Goal: Task Accomplishment & Management: Use online tool/utility

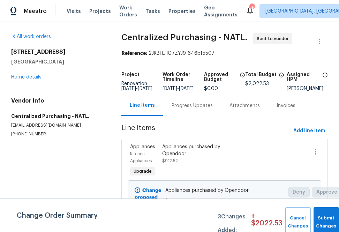
scroll to position [81, 0]
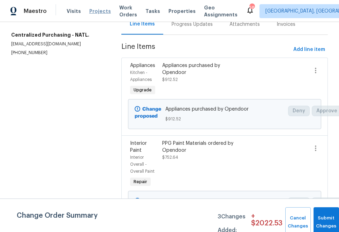
click at [95, 10] on span "Projects" at bounding box center [100, 11] width 22 height 7
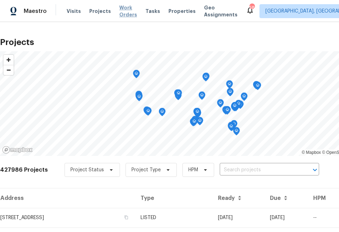
click at [119, 11] on span "Work Orders" at bounding box center [128, 11] width 18 height 14
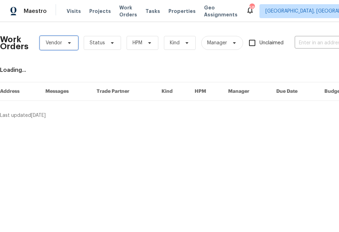
click at [67, 48] on span "Vendor" at bounding box center [59, 43] width 38 height 14
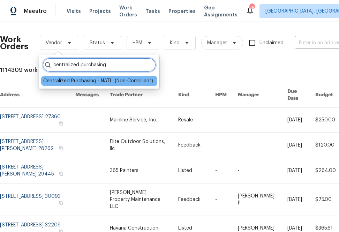
type input "centralized purchasing"
click at [76, 84] on div "Centralized Purchasing - NATL. (Non-Compliant)" at bounding box center [98, 80] width 110 height 7
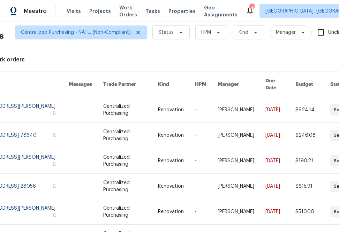
scroll to position [10, 0]
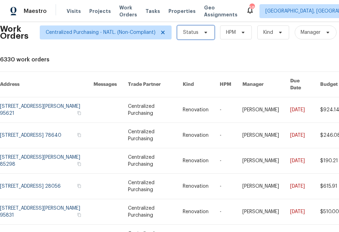
click at [192, 29] on span "Status" at bounding box center [195, 32] width 37 height 14
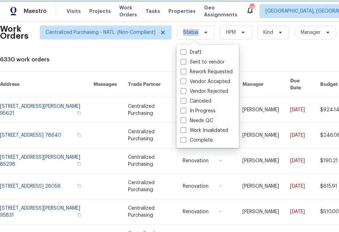
click at [192, 29] on span "Status" at bounding box center [195, 32] width 37 height 14
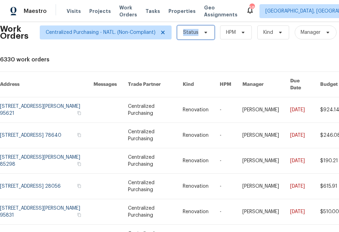
click at [192, 29] on span "Status" at bounding box center [195, 32] width 37 height 14
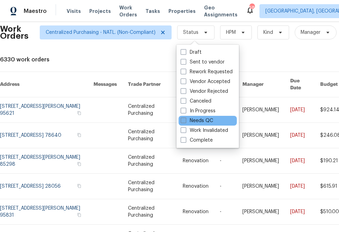
click at [190, 121] on label "Needs QC" at bounding box center [197, 120] width 32 height 7
click at [185, 121] on input "Needs QC" at bounding box center [183, 119] width 5 height 5
checkbox input "true"
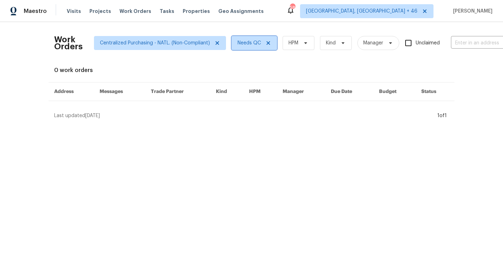
click at [269, 45] on icon at bounding box center [268, 43] width 6 height 6
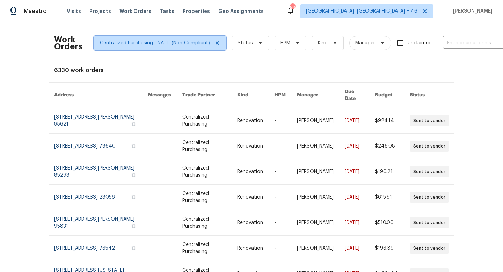
click at [216, 41] on icon at bounding box center [217, 43] width 6 height 6
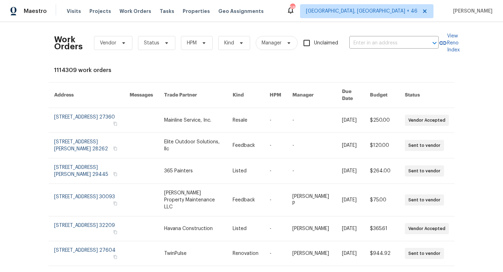
click at [96, 5] on div "Visits Projects Work Orders Tasks Properties Geo Assignments" at bounding box center [169, 11] width 205 height 14
click at [95, 9] on span "Projects" at bounding box center [100, 11] width 22 height 7
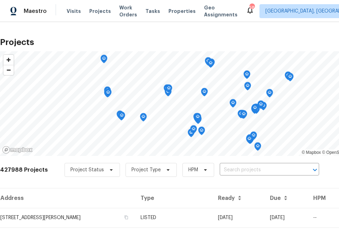
click at [252, 176] on div "Project Status Project Type HPM ​" at bounding box center [192, 170] width 255 height 14
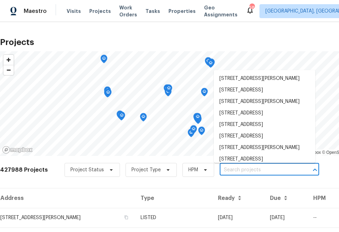
click at [252, 173] on input "text" at bounding box center [260, 170] width 80 height 11
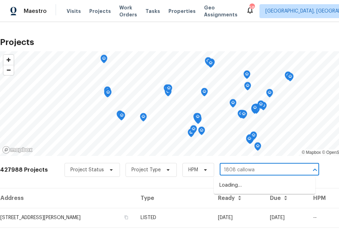
type input "1808 [PERSON_NAME]"
click at [237, 187] on li "[STREET_ADDRESS][PERSON_NAME]" at bounding box center [265, 186] width 102 height 12
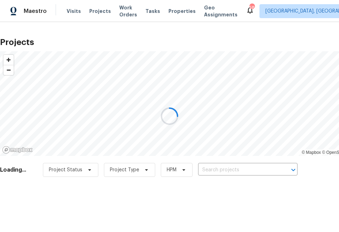
type input "[STREET_ADDRESS][PERSON_NAME]"
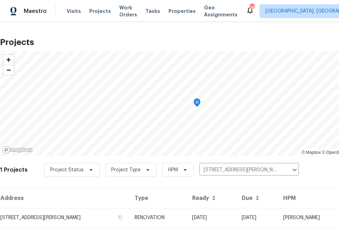
scroll to position [18, 0]
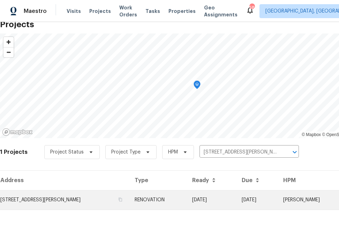
click at [70, 191] on td "[STREET_ADDRESS][PERSON_NAME]" at bounding box center [64, 200] width 129 height 20
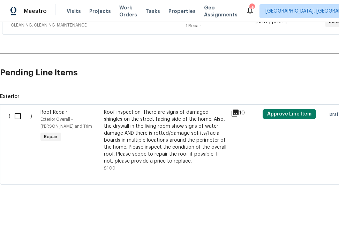
scroll to position [300, 55]
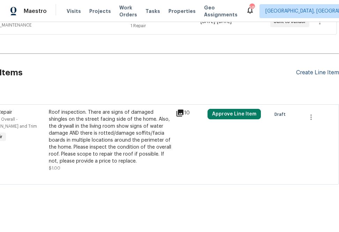
click at [301, 72] on div "Create Line Item" at bounding box center [317, 72] width 43 height 7
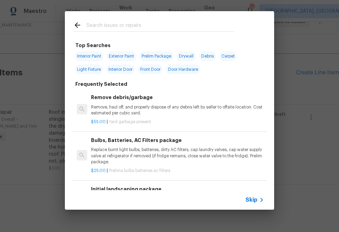
click at [125, 29] on input "text" at bounding box center [161, 26] width 148 height 10
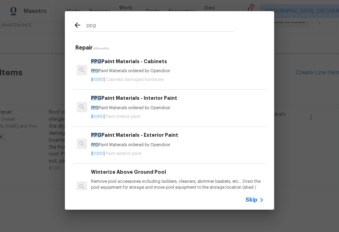
type input "ppg"
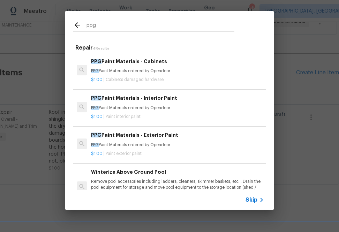
click at [114, 105] on div "PPG Paint Materials - Interior Paint PPG Paint Materials ordered by Opendoor" at bounding box center [177, 102] width 173 height 17
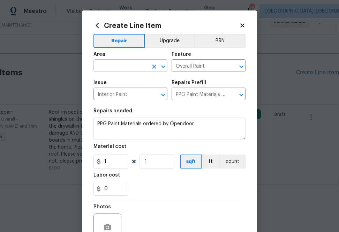
click at [122, 64] on input "text" at bounding box center [121, 66] width 54 height 11
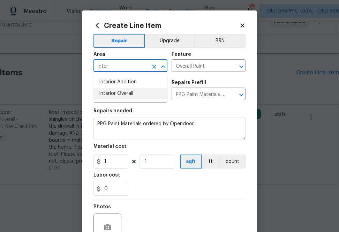
click at [112, 95] on li "Interior Overall" at bounding box center [131, 94] width 74 height 12
type input "Interior Overall"
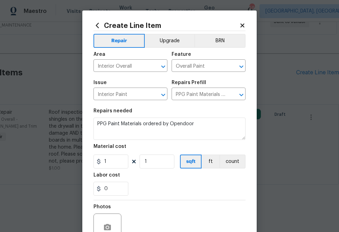
click at [195, 106] on section "Repairs needed PPG Paint Materials ordered by Opendoor Material cost 1 1 sqft f…" at bounding box center [170, 152] width 152 height 96
click at [107, 167] on input "1" at bounding box center [111, 162] width 35 height 14
click at [107, 164] on input "1" at bounding box center [111, 162] width 35 height 14
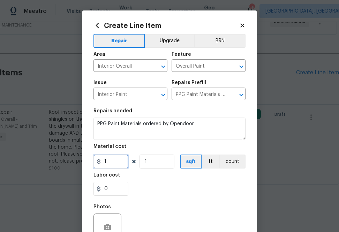
paste input "590.4686496"
type input "590.47"
click at [171, 184] on div "0" at bounding box center [170, 189] width 152 height 14
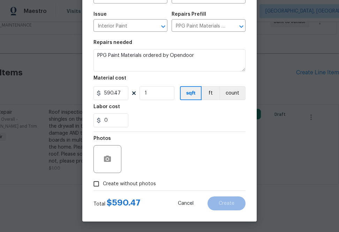
click at [141, 181] on span "Create without photos" at bounding box center [129, 183] width 53 height 7
click at [103, 181] on input "Create without photos" at bounding box center [96, 183] width 13 height 13
checkbox input "true"
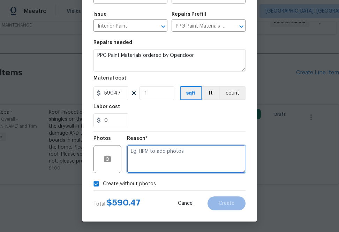
click at [166, 160] on textarea at bounding box center [186, 159] width 119 height 28
type textarea "na"
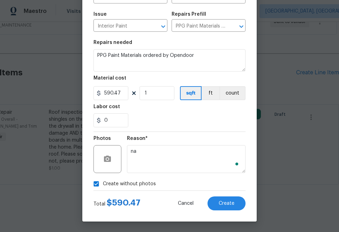
click at [241, 214] on div "Create Line Item Repair Upgrade BRN Area Interior Overall ​ Feature Overall Pai…" at bounding box center [169, 82] width 175 height 280
click at [235, 204] on button "Create" at bounding box center [227, 204] width 38 height 14
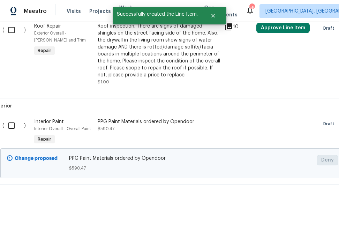
scroll to position [386, 0]
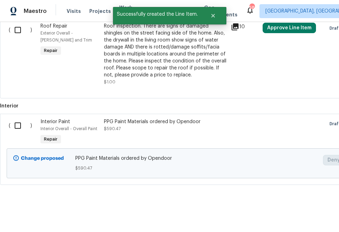
click at [20, 123] on input "checkbox" at bounding box center [20, 125] width 20 height 15
checkbox input "true"
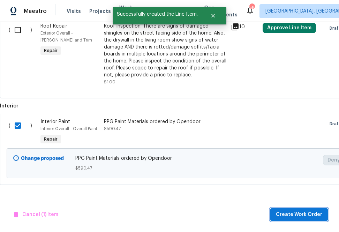
click at [293, 217] on span "Create Work Order" at bounding box center [299, 214] width 46 height 9
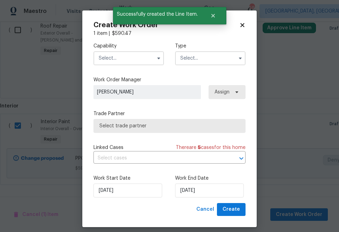
click at [138, 55] on input "text" at bounding box center [129, 58] width 71 height 14
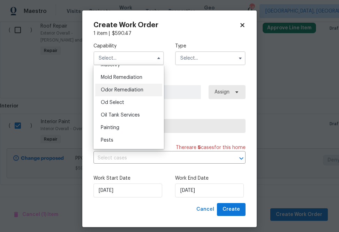
scroll to position [533, 0]
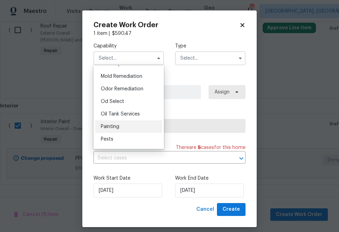
click at [121, 123] on div "Painting" at bounding box center [128, 126] width 67 height 13
type input "Painting"
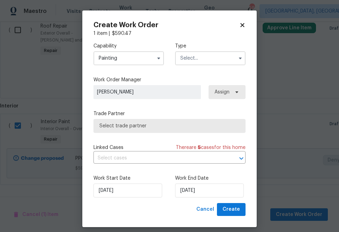
click at [205, 48] on label "Type" at bounding box center [210, 46] width 71 height 7
click at [205, 54] on input "text" at bounding box center [210, 58] width 71 height 14
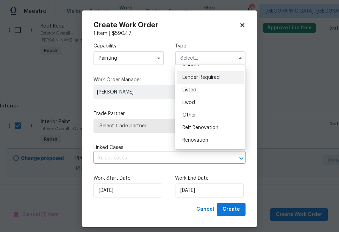
scroll to position [67, 0]
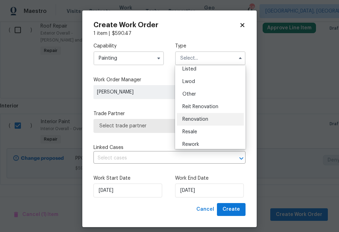
click at [199, 119] on span "Renovation" at bounding box center [196, 119] width 26 height 5
type input "Renovation"
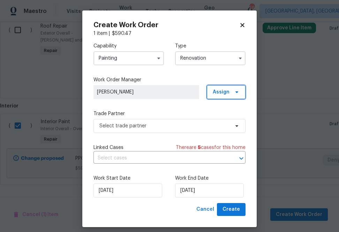
click at [215, 97] on span "Assign" at bounding box center [226, 92] width 39 height 14
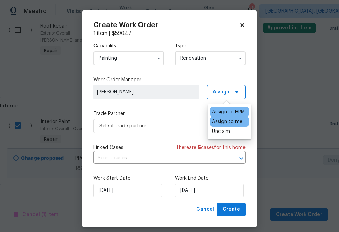
click at [216, 124] on div "Assign to me" at bounding box center [227, 121] width 30 height 7
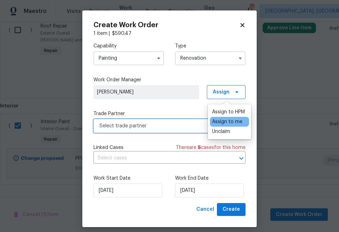
click at [175, 125] on span "Select trade partner" at bounding box center [164, 126] width 130 height 7
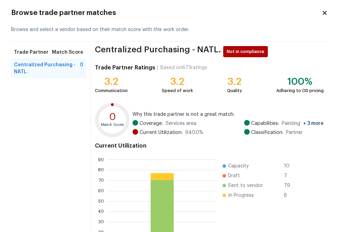
scroll to position [75, 0]
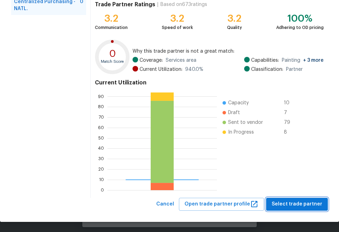
click at [303, 203] on span "Select trade partner" at bounding box center [297, 204] width 51 height 9
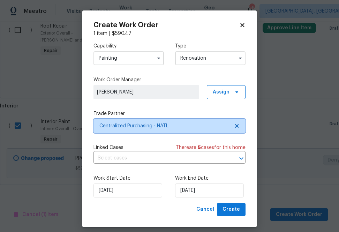
scroll to position [0, 0]
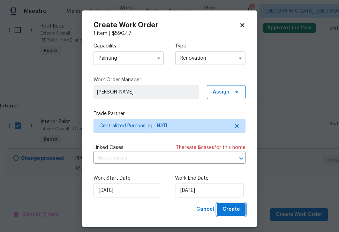
click at [234, 208] on span "Create" at bounding box center [231, 209] width 17 height 9
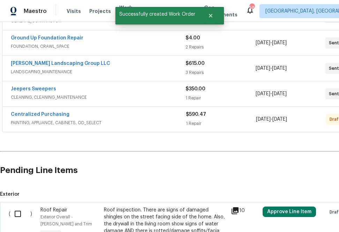
scroll to position [215, 0]
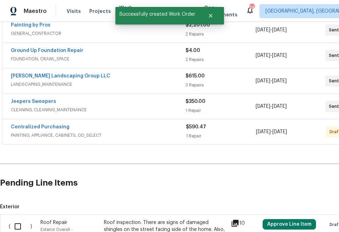
click at [58, 123] on div "Centralized Purchasing PAINTING, APPLIANCE, CABINETS, OD_SELECT $590.47 1 Repai…" at bounding box center [197, 131] width 390 height 25
click at [58, 124] on span "Centralized Purchasing" at bounding box center [40, 127] width 59 height 7
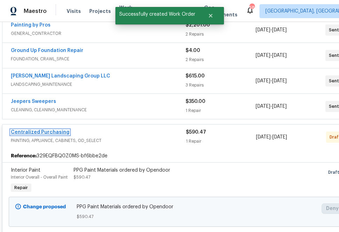
click at [57, 132] on link "Centralized Purchasing" at bounding box center [40, 132] width 59 height 5
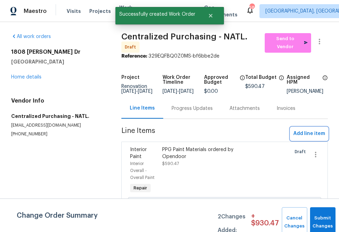
click at [314, 133] on span "Add line item" at bounding box center [310, 133] width 32 height 9
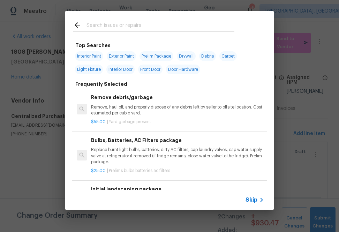
click at [186, 22] on input "text" at bounding box center [161, 26] width 148 height 10
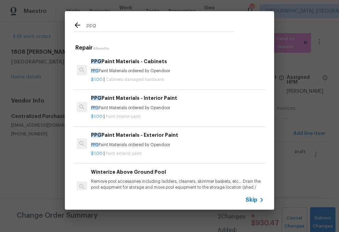
type input "ppg"
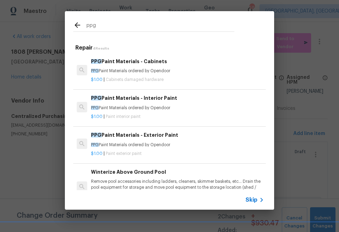
click at [118, 139] on h6 "PPG Paint Materials - Exterior Paint" at bounding box center [177, 135] width 173 height 8
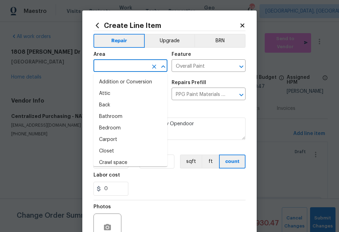
click at [116, 64] on input "text" at bounding box center [121, 66] width 54 height 11
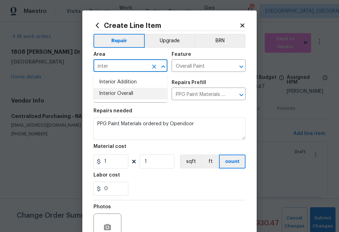
click at [111, 93] on li "Interior Overall" at bounding box center [131, 94] width 74 height 12
type input "Interior Overall"
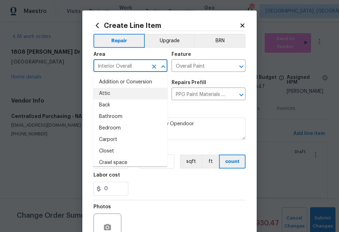
click at [193, 106] on section "Repairs needed PPG Paint Materials ordered by Opendoor Material cost 1 1 sqft f…" at bounding box center [170, 152] width 152 height 96
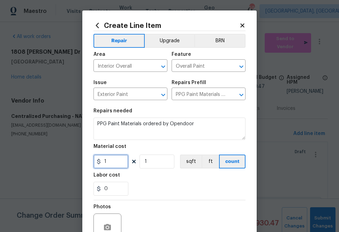
click at [117, 161] on input "1" at bounding box center [111, 162] width 35 height 14
paste input "39.2513504"
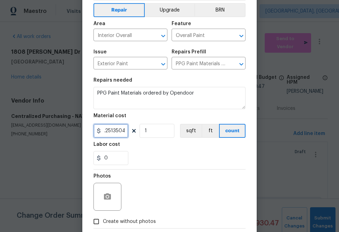
scroll to position [69, 0]
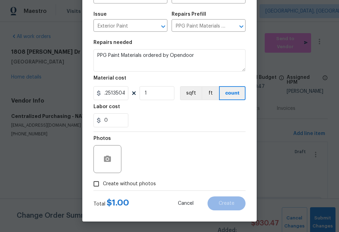
type input "139.25"
click at [134, 183] on span "Create without photos" at bounding box center [129, 183] width 53 height 7
click at [103, 183] on input "Create without photos" at bounding box center [96, 183] width 13 height 13
checkbox input "true"
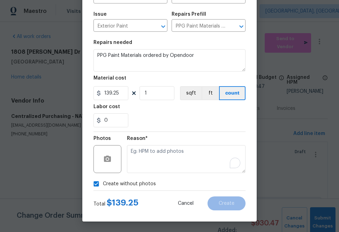
click at [153, 162] on textarea "To enrich screen reader interactions, please activate Accessibility in Grammarl…" at bounding box center [186, 159] width 119 height 28
type textarea "na"
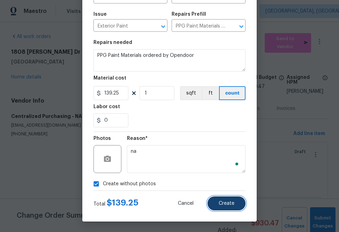
click at [216, 200] on button "Create" at bounding box center [227, 204] width 38 height 14
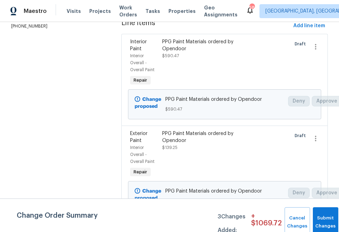
scroll to position [112, 0]
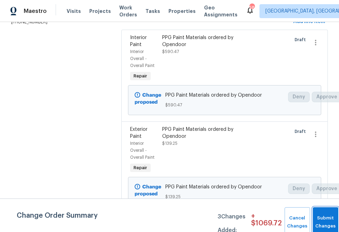
click at [323, 220] on button "Submit Changes" at bounding box center [325, 222] width 25 height 30
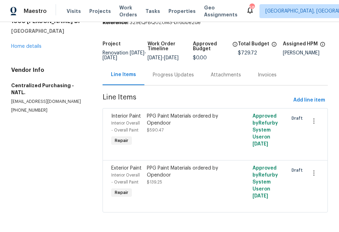
scroll to position [36, 0]
click at [101, 10] on span "Projects" at bounding box center [100, 11] width 22 height 7
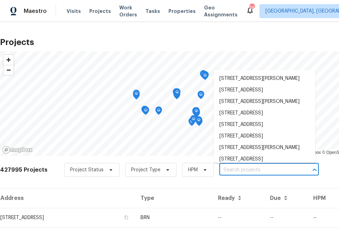
click at [235, 173] on input "text" at bounding box center [260, 170] width 80 height 11
click at [246, 169] on input "text" at bounding box center [260, 170] width 80 height 11
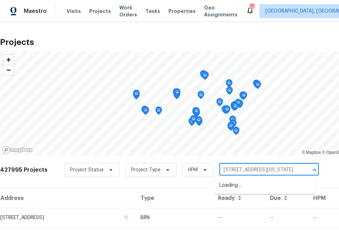
type input "[STREET_ADDRESS][US_STATE]"
click at [230, 191] on li "[STREET_ADDRESS][US_STATE]" at bounding box center [265, 186] width 102 height 12
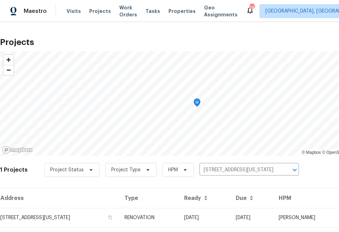
scroll to position [18, 0]
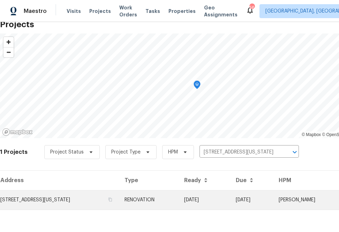
click at [73, 205] on td "[STREET_ADDRESS][US_STATE]" at bounding box center [59, 200] width 119 height 20
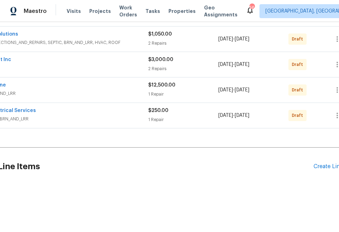
scroll to position [231, 55]
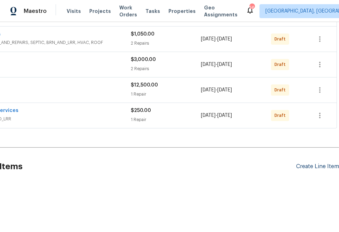
click at [321, 164] on div "Create Line Item" at bounding box center [317, 166] width 43 height 7
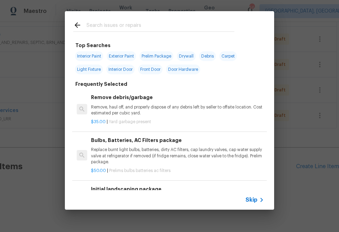
click at [203, 30] on input "text" at bounding box center [161, 26] width 148 height 10
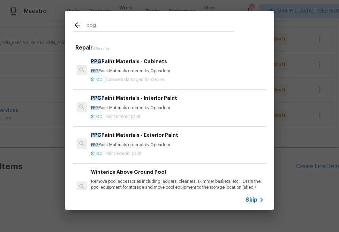
type input "ppg"
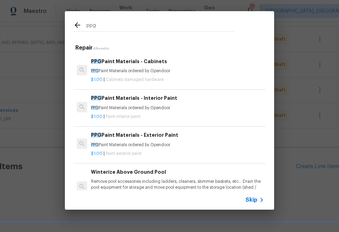
click at [120, 101] on h6 "PPG Paint Materials - Interior Paint" at bounding box center [177, 98] width 173 height 8
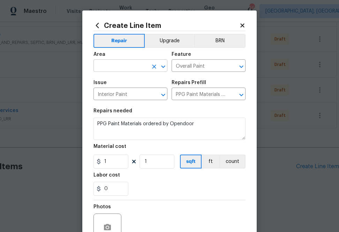
click at [137, 68] on input "text" at bounding box center [121, 66] width 54 height 11
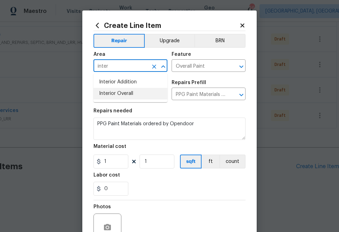
click at [142, 98] on li "Interior Overall" at bounding box center [131, 94] width 74 height 12
type input "Interior Overall"
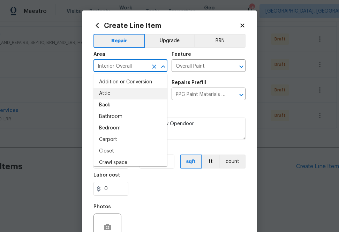
click at [182, 76] on div "Area Interior Overall ​ Feature Overall Paint ​" at bounding box center [170, 62] width 152 height 28
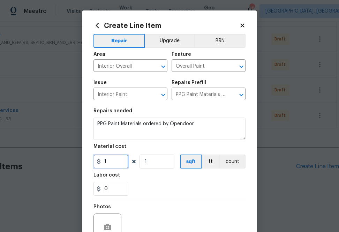
click at [110, 160] on input "1" at bounding box center [111, 162] width 35 height 14
paste input "415.125843"
type input "1415.13"
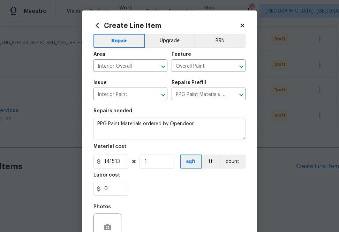
click at [145, 176] on div "Labor cost" at bounding box center [170, 177] width 152 height 9
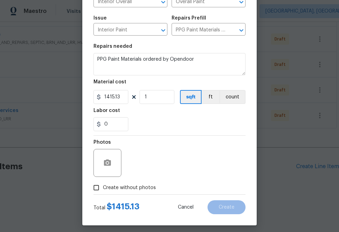
scroll to position [68, 0]
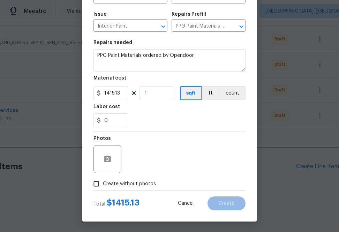
click at [145, 187] on span "Create without photos" at bounding box center [129, 183] width 53 height 7
click at [103, 187] on input "Create without photos" at bounding box center [96, 183] width 13 height 13
checkbox input "true"
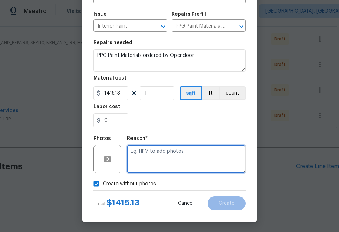
click at [157, 166] on textarea at bounding box center [186, 159] width 119 height 28
type textarea "na"
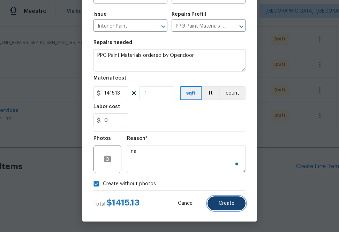
click at [219, 201] on button "Create" at bounding box center [227, 204] width 38 height 14
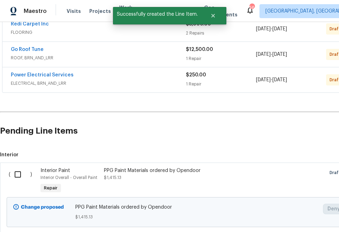
scroll to position [272, 0]
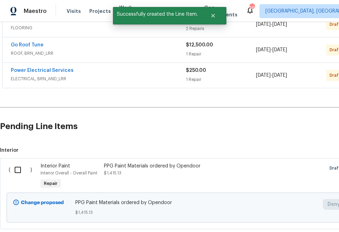
click at [22, 165] on input "checkbox" at bounding box center [20, 170] width 20 height 15
checkbox input "true"
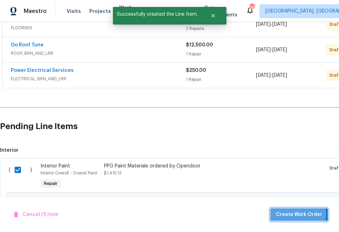
click at [287, 214] on span "Create Work Order" at bounding box center [299, 214] width 46 height 9
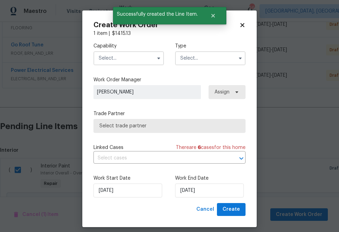
click at [125, 56] on input "text" at bounding box center [129, 58] width 71 height 14
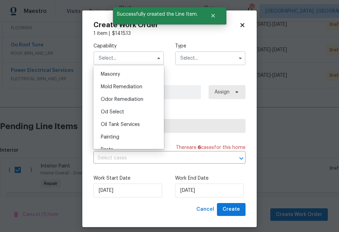
scroll to position [542, 0]
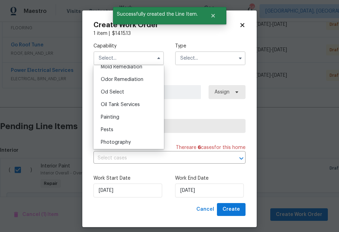
click at [124, 117] on div "Painting" at bounding box center [128, 117] width 67 height 13
type input "Painting"
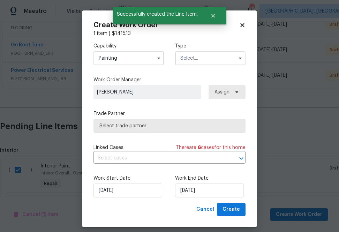
drag, startPoint x: 186, startPoint y: 53, endPoint x: 186, endPoint y: 60, distance: 6.6
click at [186, 53] on input "text" at bounding box center [210, 58] width 71 height 14
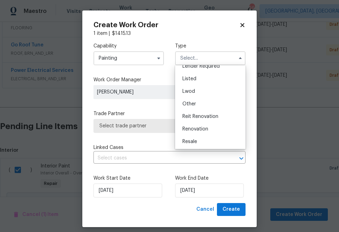
scroll to position [83, 0]
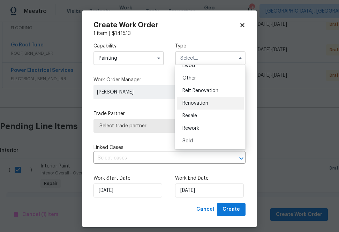
click at [194, 99] on div "Renovation" at bounding box center [210, 103] width 67 height 13
type input "Renovation"
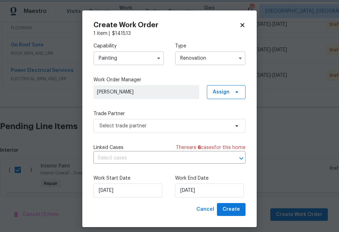
scroll to position [0, 0]
click at [231, 94] on span "Assign" at bounding box center [226, 92] width 39 height 14
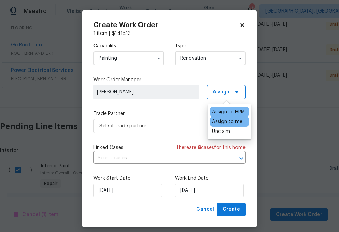
click at [228, 124] on div "Assign to me" at bounding box center [227, 121] width 30 height 7
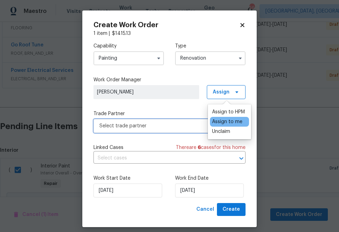
click at [163, 127] on span "Select trade partner" at bounding box center [164, 126] width 130 height 7
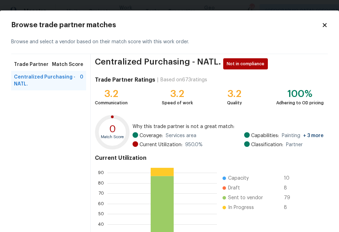
scroll to position [75, 0]
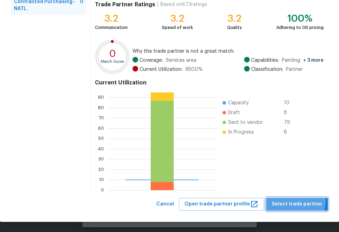
click at [292, 201] on span "Select trade partner" at bounding box center [297, 204] width 51 height 9
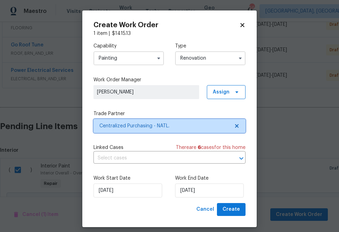
scroll to position [0, 0]
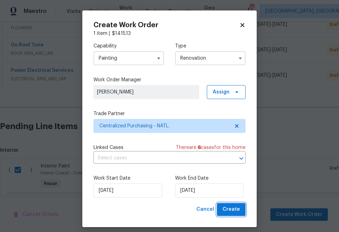
click at [228, 213] on span "Create" at bounding box center [231, 209] width 17 height 9
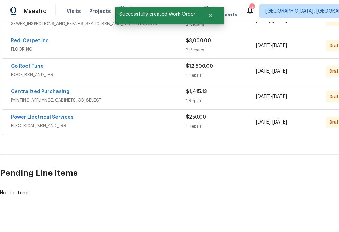
scroll to position [248, 0]
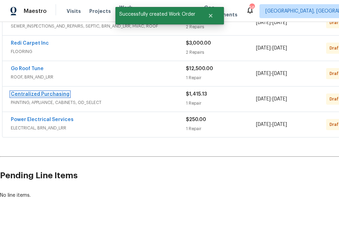
click at [26, 93] on link "Centralized Purchasing" at bounding box center [40, 94] width 59 height 5
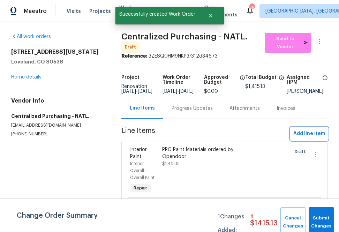
click at [307, 138] on span "Add line item" at bounding box center [310, 133] width 32 height 9
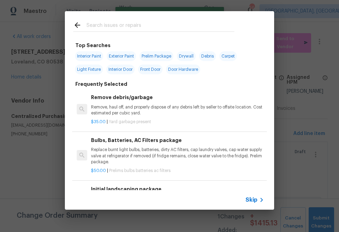
click at [147, 28] on input "text" at bounding box center [161, 26] width 148 height 10
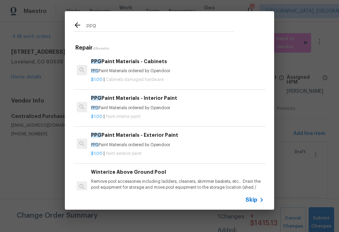
type input "ppg"
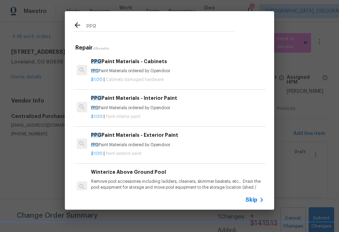
click at [130, 74] on p "PPG Paint Materials ordered by Opendoor" at bounding box center [177, 71] width 173 height 6
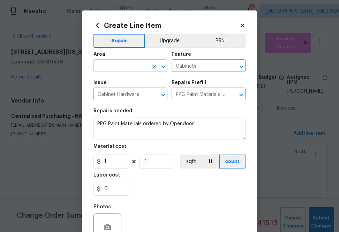
click at [137, 61] on input "text" at bounding box center [121, 66] width 54 height 11
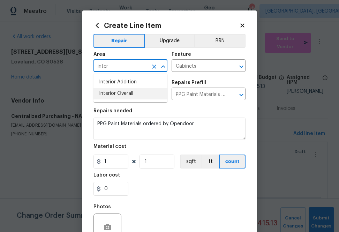
click at [133, 94] on li "Interior Overall" at bounding box center [131, 94] width 74 height 12
type input "Interior Overall"
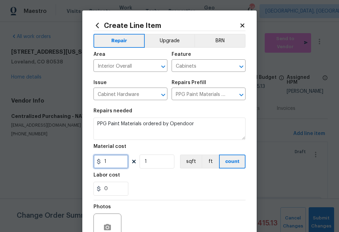
click at [105, 163] on input "1" at bounding box center [111, 162] width 35 height 14
paste input "321.9941572"
type input "321.99"
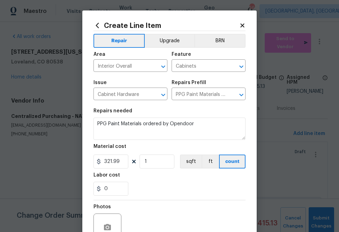
click at [128, 172] on section "Repairs needed PPG Paint Materials ordered by Opendoor Material cost 321.99 1 s…" at bounding box center [170, 152] width 152 height 96
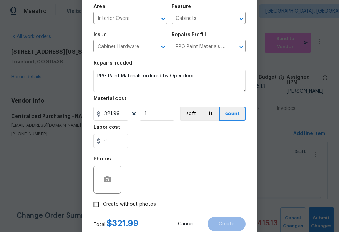
scroll to position [54, 0]
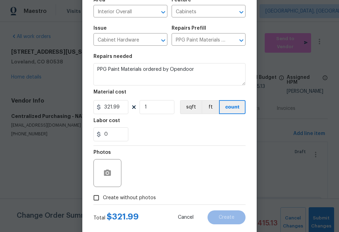
click at [130, 200] on span "Create without photos" at bounding box center [129, 197] width 53 height 7
click at [103, 200] on input "Create without photos" at bounding box center [96, 197] width 13 height 13
checkbox input "true"
click at [141, 180] on textarea "To enrich screen reader interactions, please activate Accessibility in Grammarl…" at bounding box center [186, 173] width 119 height 28
type textarea "na"
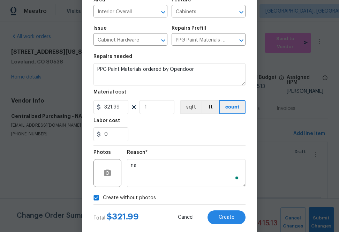
click at [177, 142] on section "Repairs needed PPG Paint Materials ordered by Opendoor Material cost 321.99 1 s…" at bounding box center [170, 98] width 152 height 96
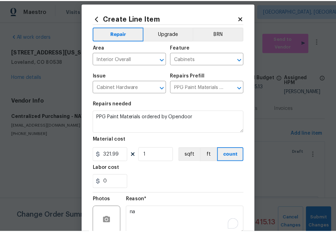
scroll to position [69, 0]
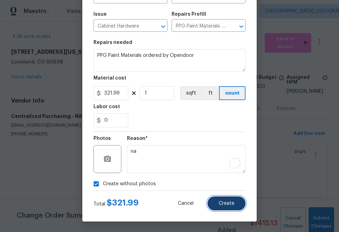
click at [232, 205] on span "Create" at bounding box center [227, 203] width 16 height 5
